Goal: Find specific page/section

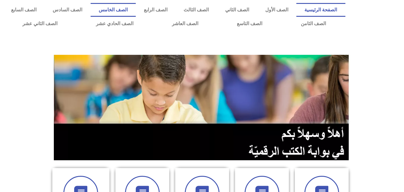
click at [136, 8] on link "الصف الخامس" at bounding box center [113, 10] width 45 height 14
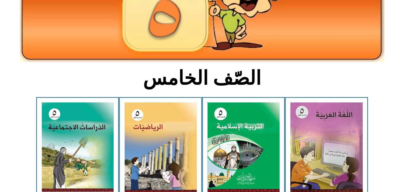
scroll to position [91, 0]
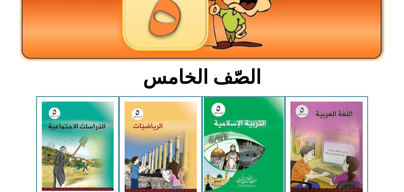
click at [242, 119] on img at bounding box center [243, 146] width 79 height 99
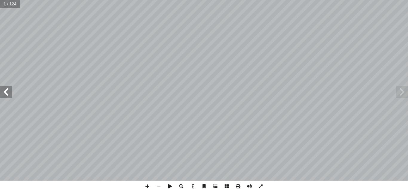
click at [4, 97] on span at bounding box center [6, 92] width 12 height 12
